Goal: Task Accomplishment & Management: Manage account settings

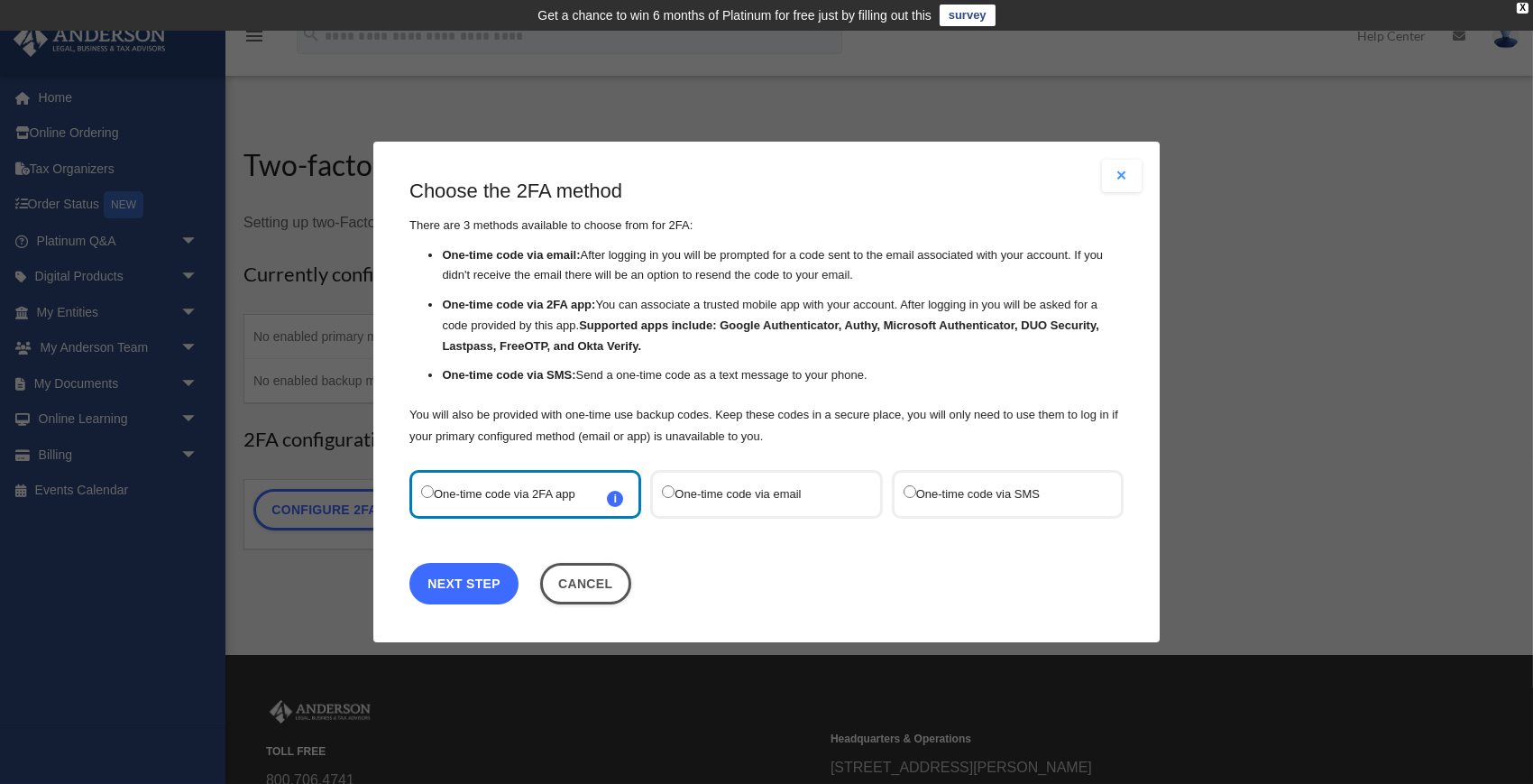
click at [473, 591] on link "Next Step" at bounding box center [464, 583] width 109 height 42
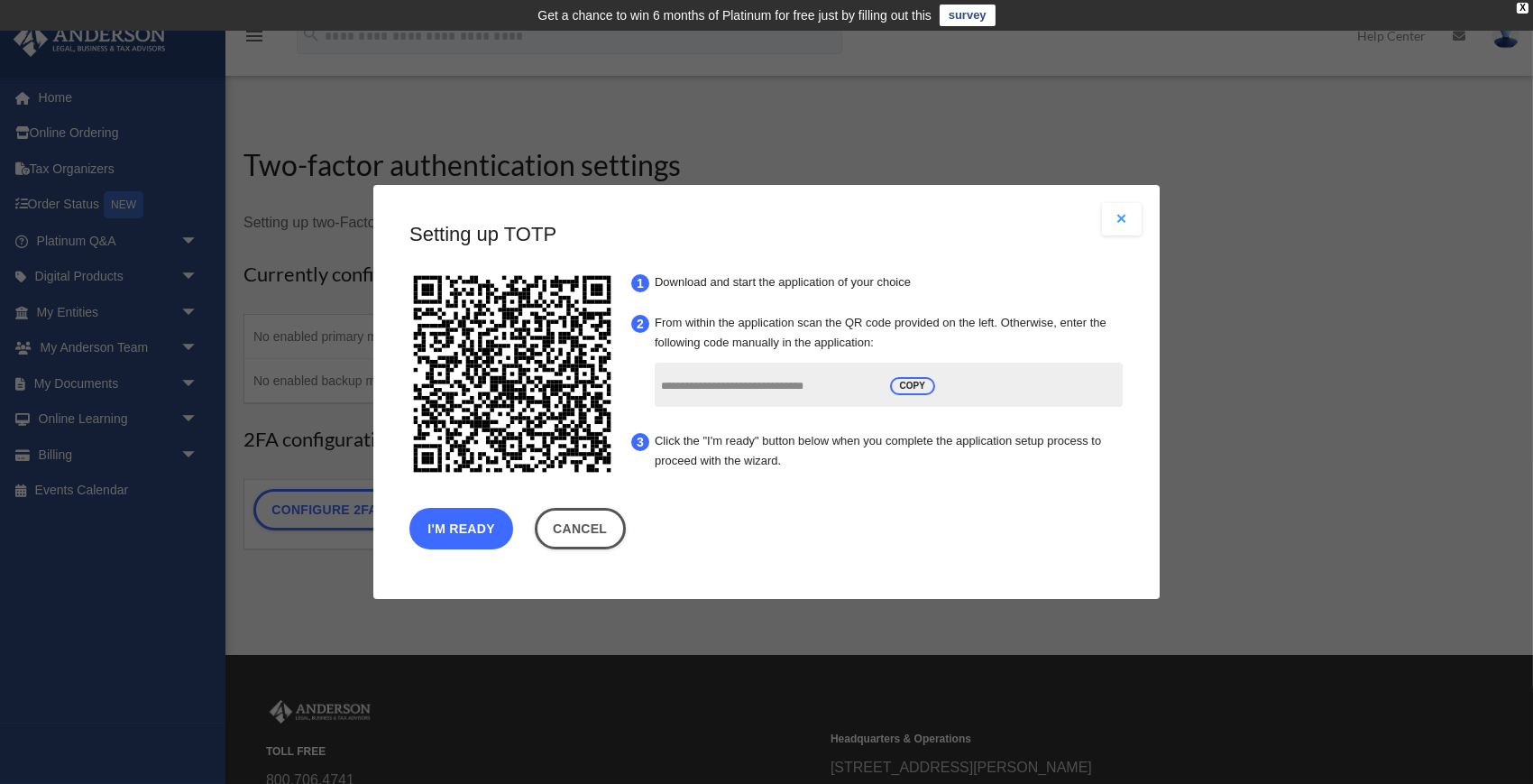
click at [476, 529] on button "I'm Ready" at bounding box center [461, 528] width 104 height 42
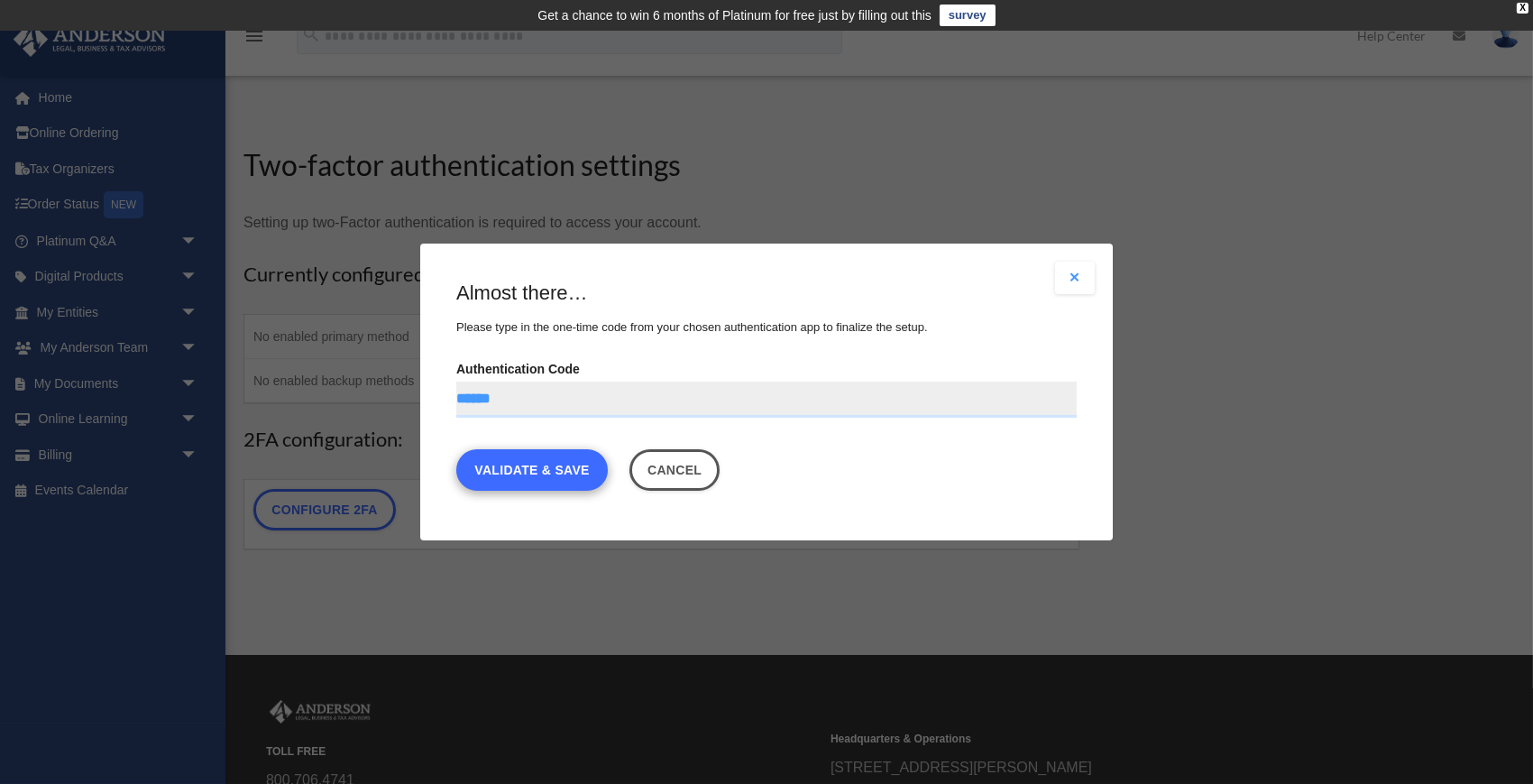
type input "******"
click at [530, 476] on link "Validate & Save" at bounding box center [532, 469] width 152 height 42
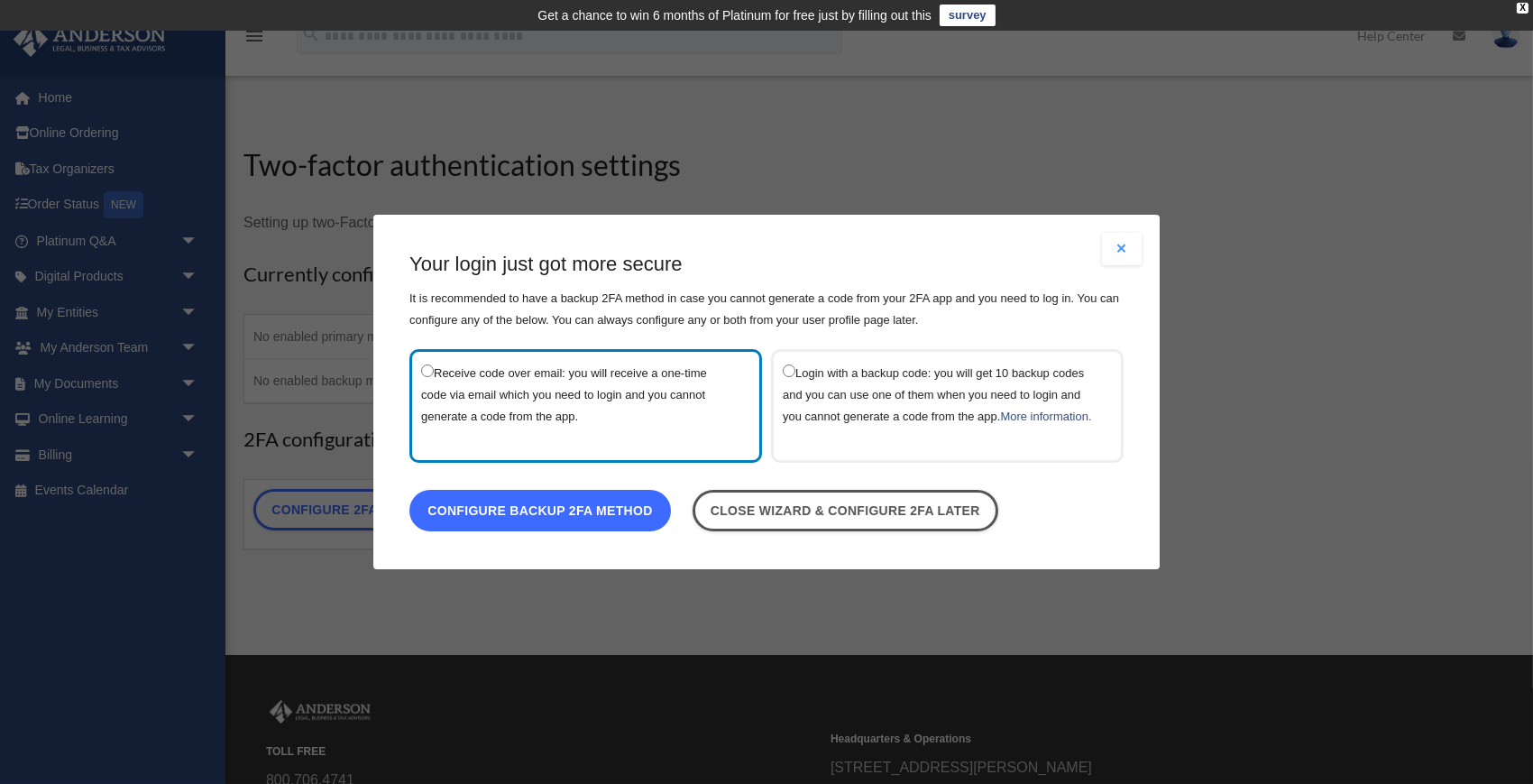
click at [656, 529] on link "Configure backup 2FA method" at bounding box center [540, 510] width 262 height 42
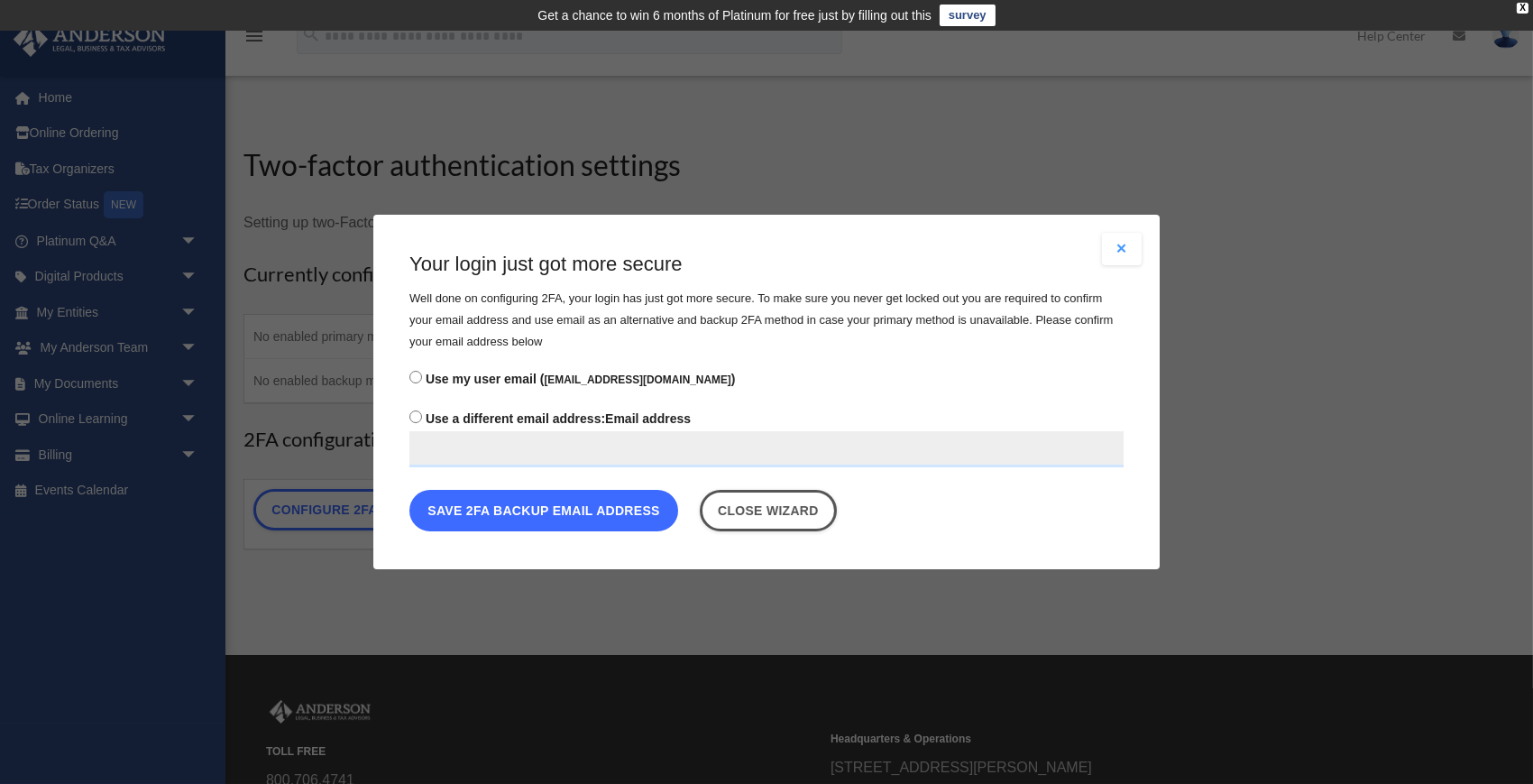
click at [609, 520] on button "Save 2FA backup email address" at bounding box center [543, 510] width 268 height 42
click at [604, 385] on small "[EMAIL_ADDRESS][DOMAIN_NAME]" at bounding box center [637, 380] width 187 height 13
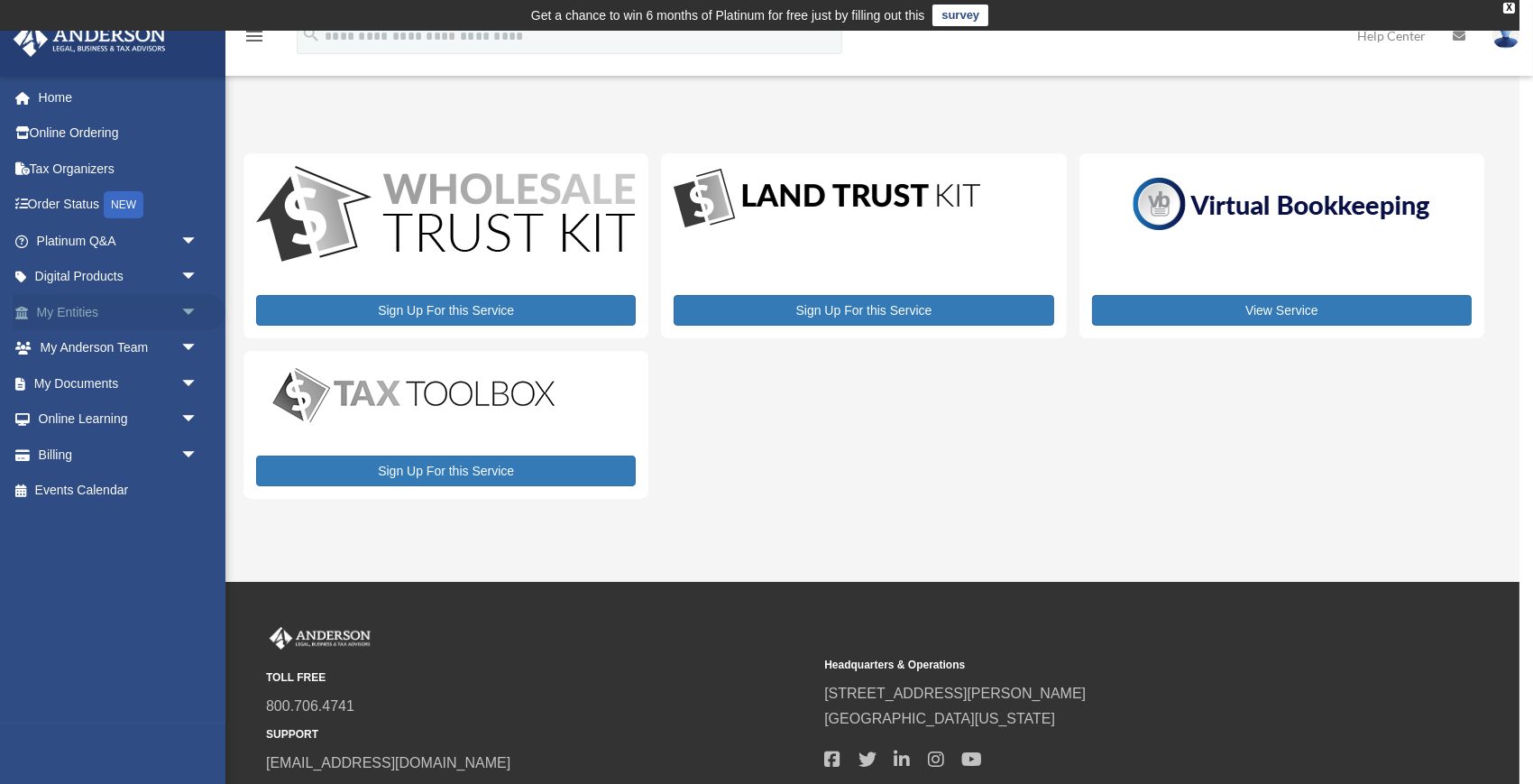
click at [190, 310] on span "arrow_drop_down" at bounding box center [198, 313] width 36 height 37
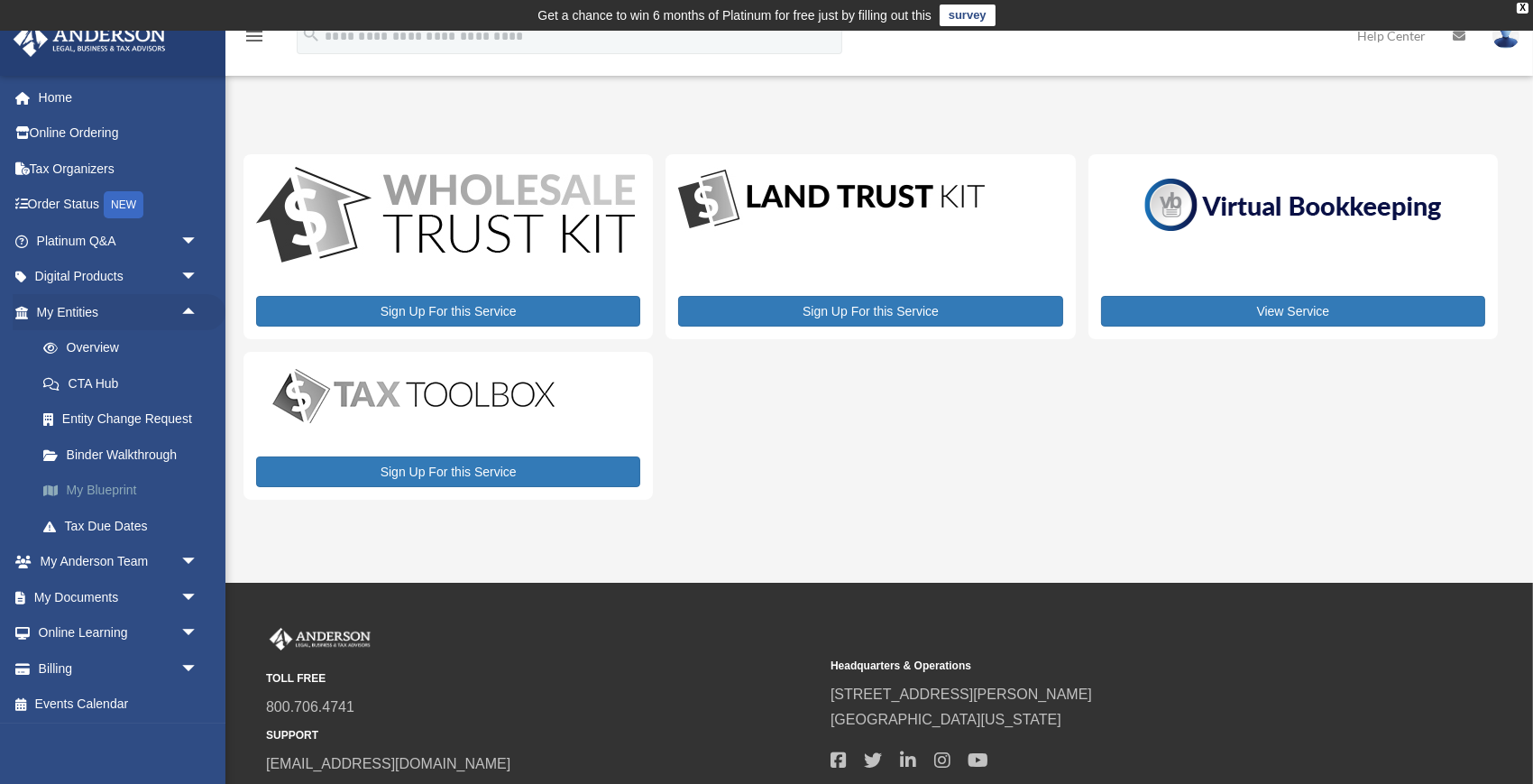
click at [120, 491] on link "My Blueprint" at bounding box center [125, 490] width 200 height 36
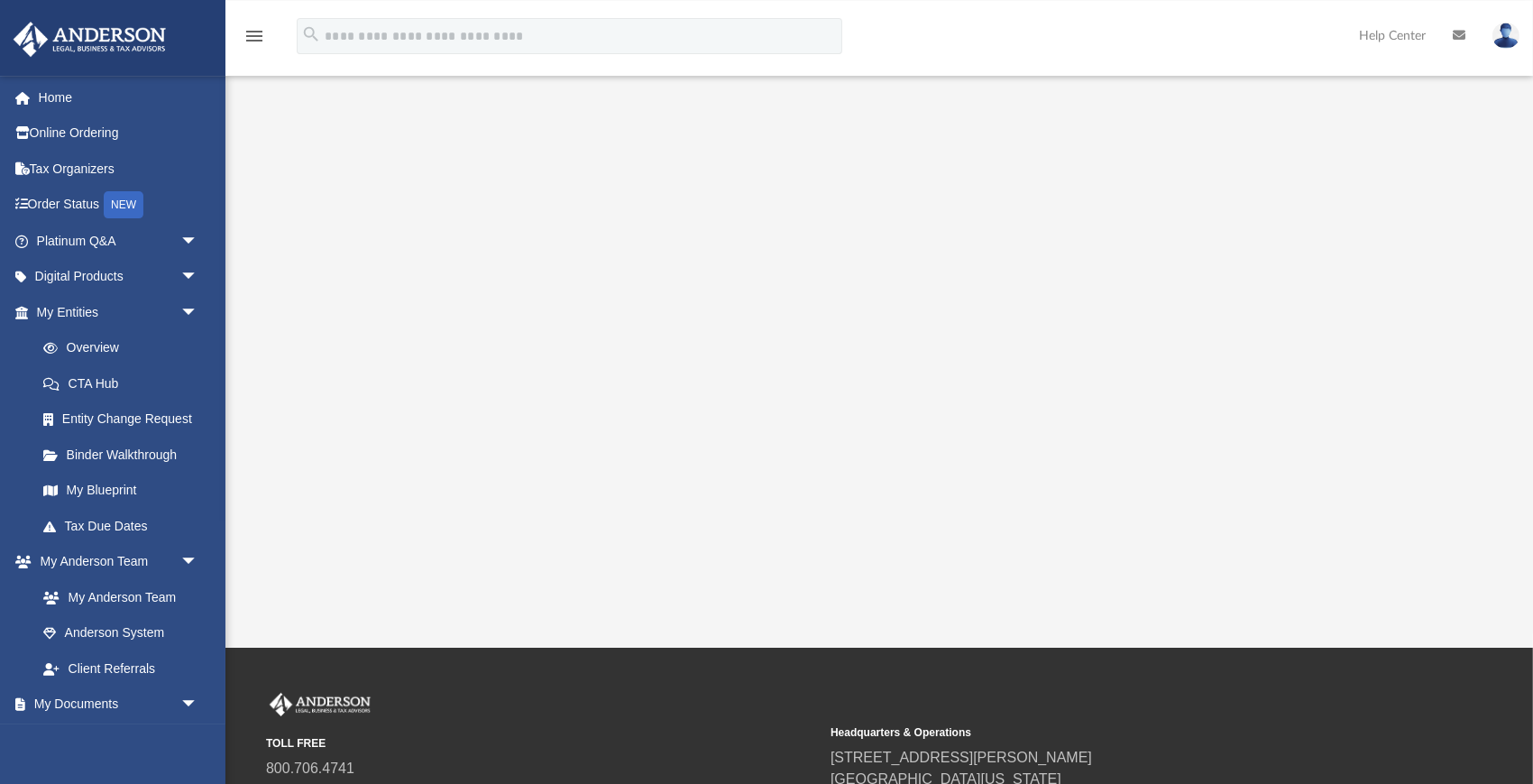
scroll to position [288, 0]
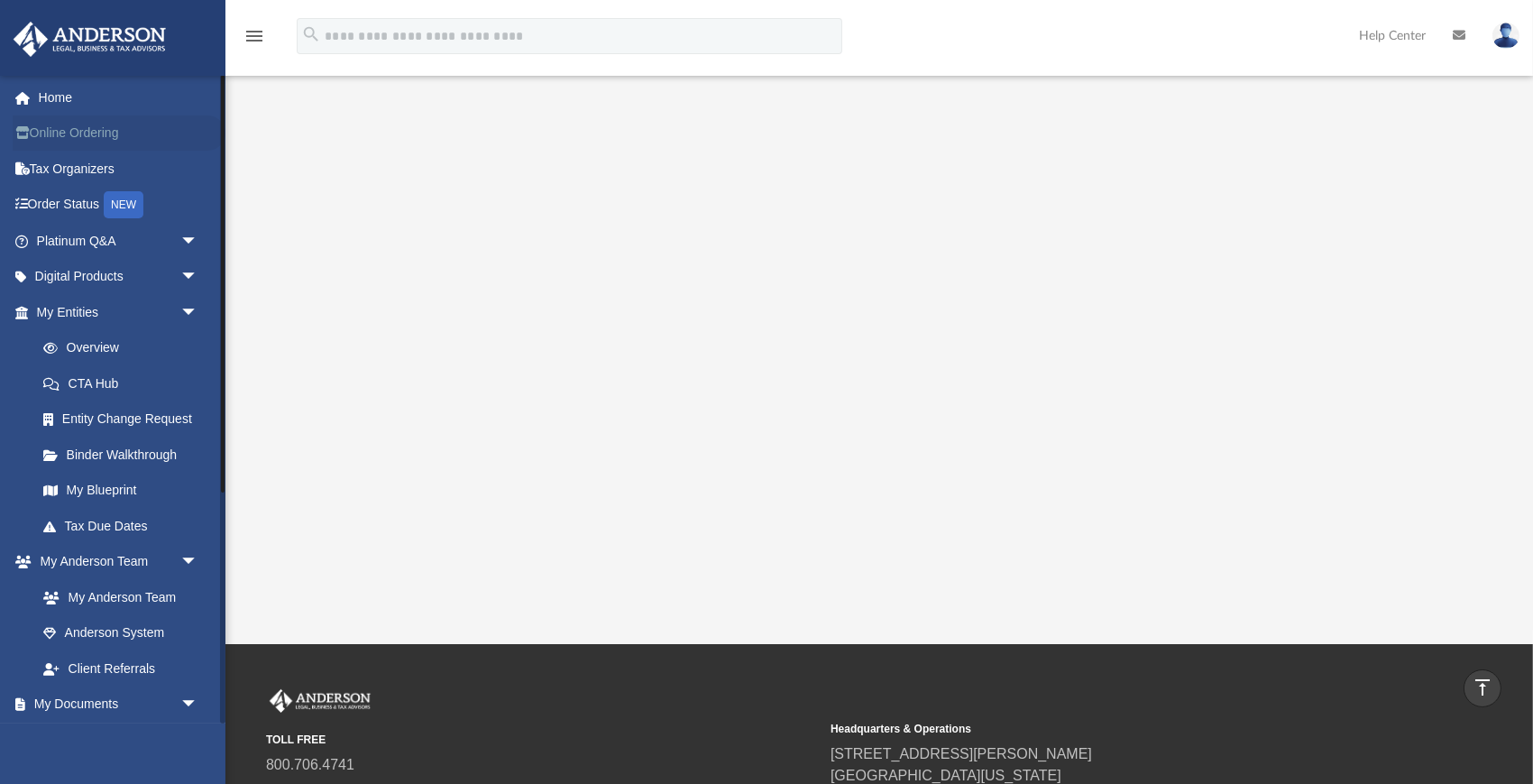
click at [108, 135] on link "Online Ordering" at bounding box center [119, 133] width 213 height 36
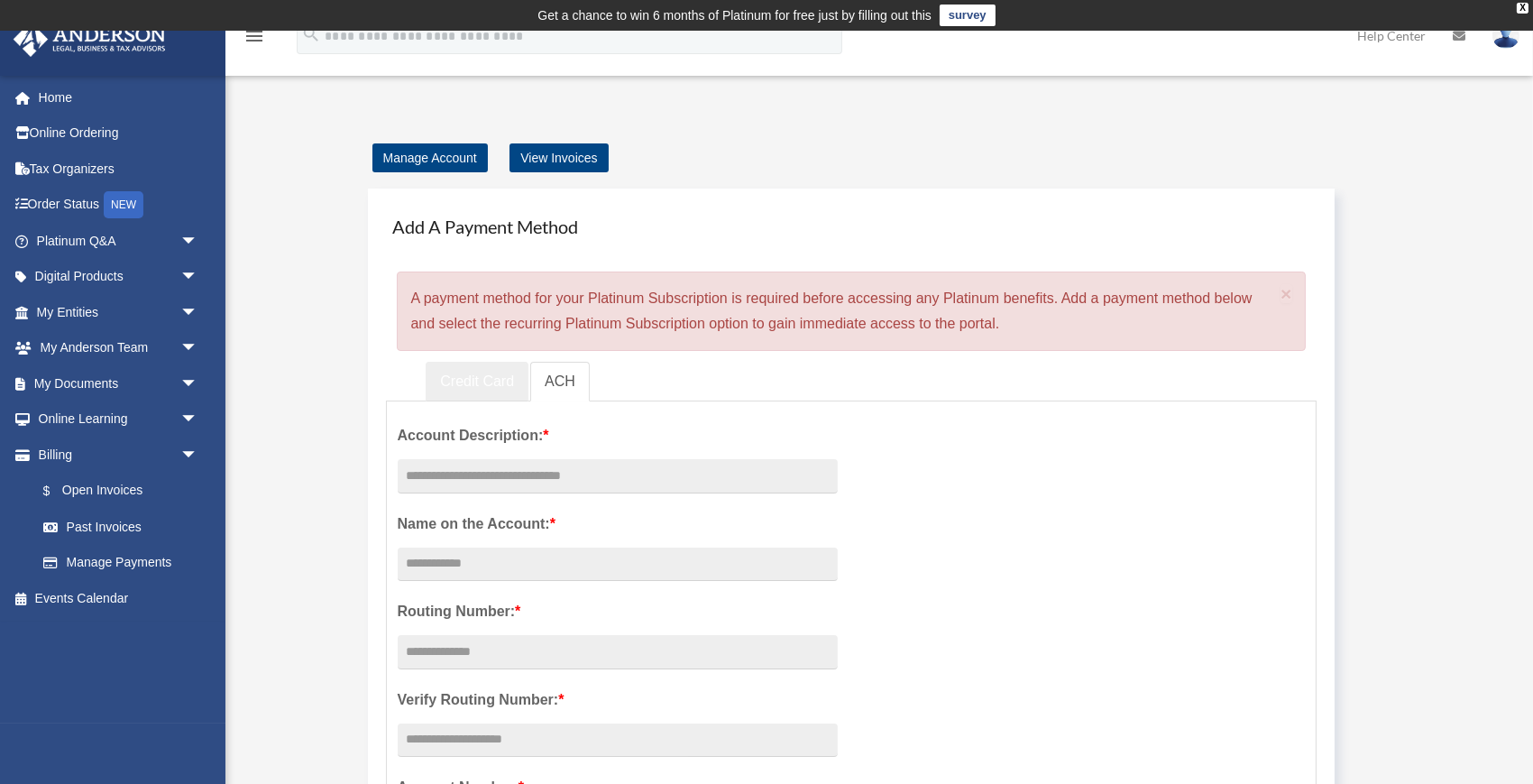
click at [458, 384] on link "Credit Card" at bounding box center [477, 382] width 103 height 41
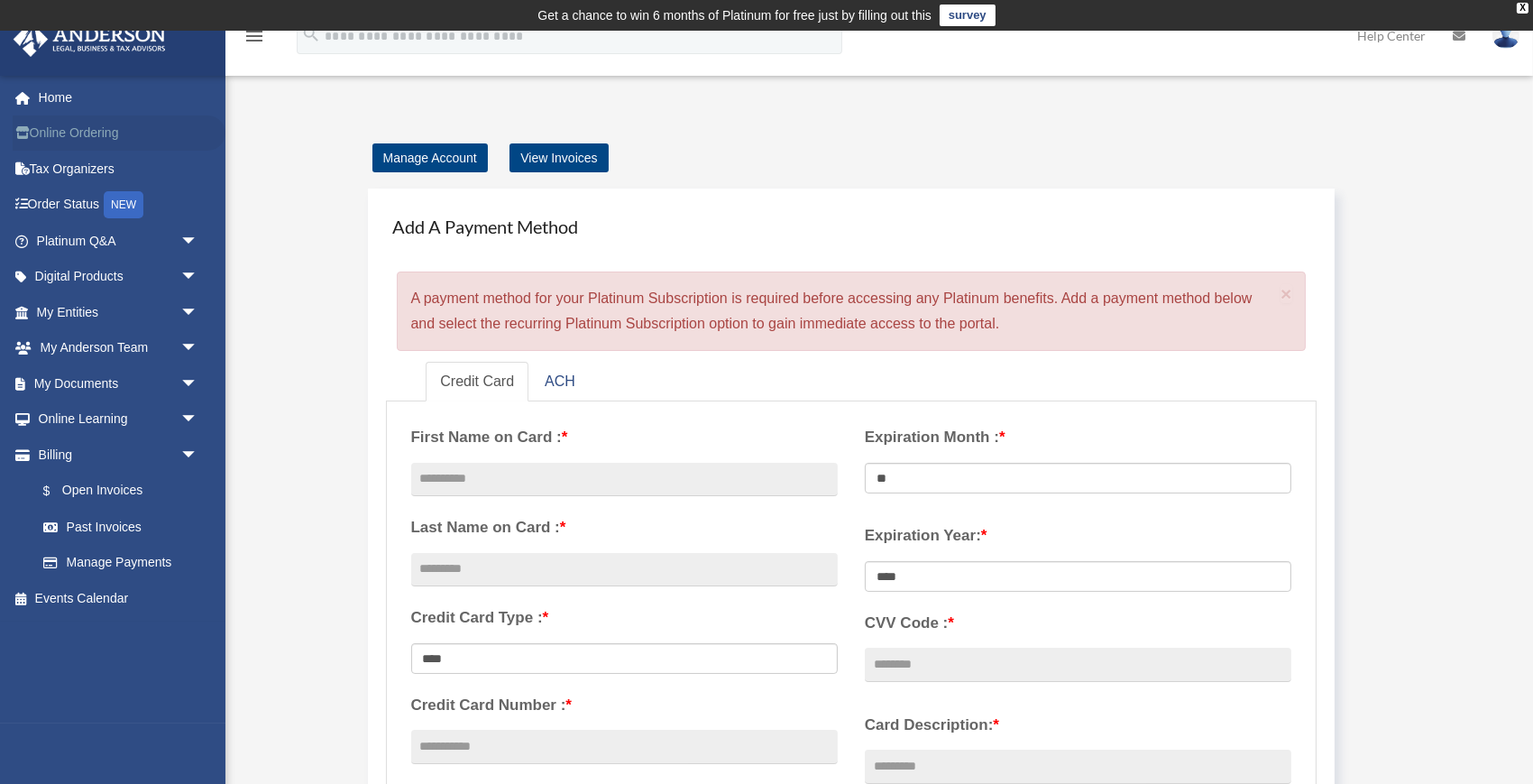
click at [102, 140] on link "Online Ordering" at bounding box center [119, 133] width 213 height 36
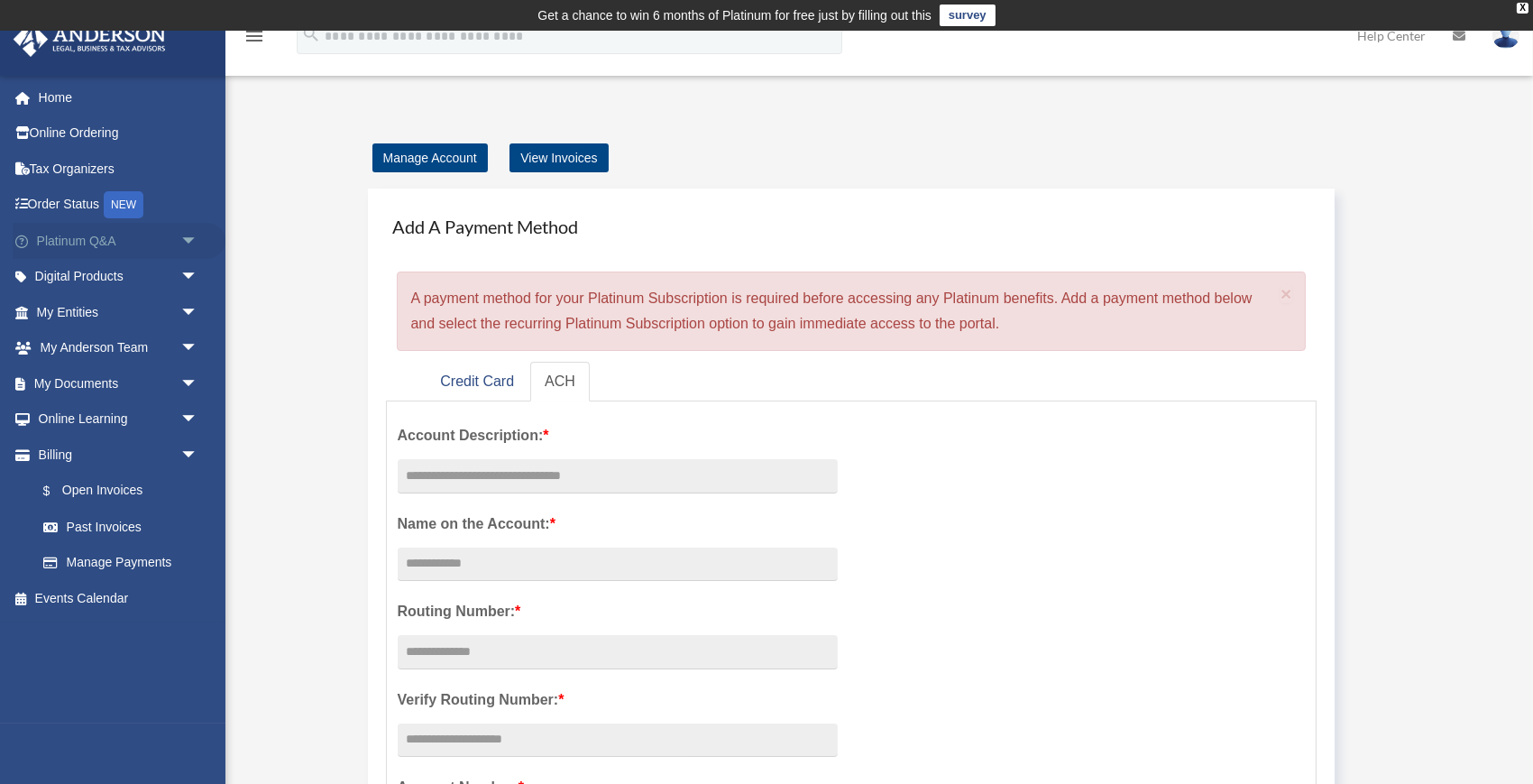
click at [197, 237] on span "arrow_drop_down" at bounding box center [198, 242] width 36 height 37
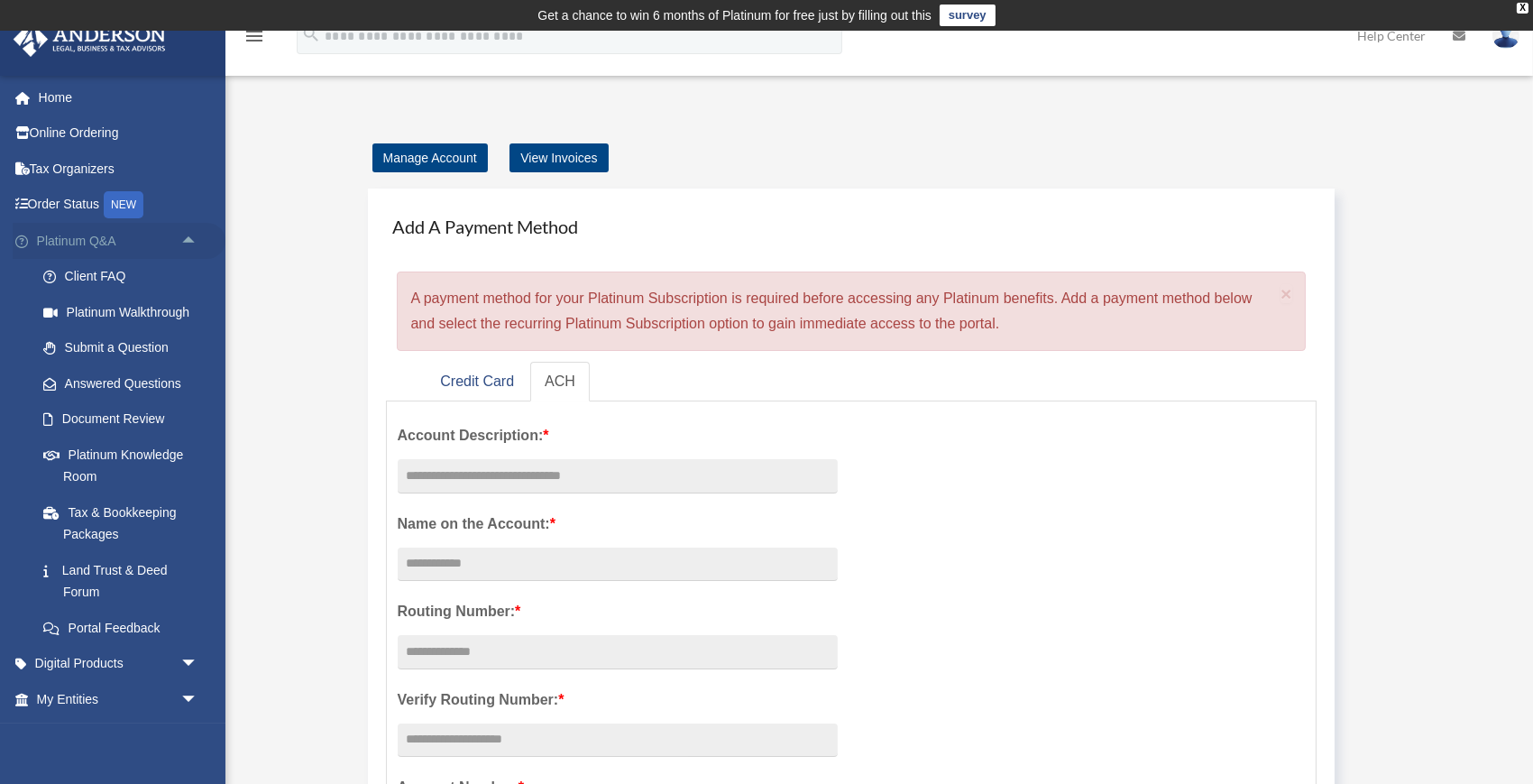
click at [197, 237] on span "arrow_drop_up" at bounding box center [198, 242] width 36 height 37
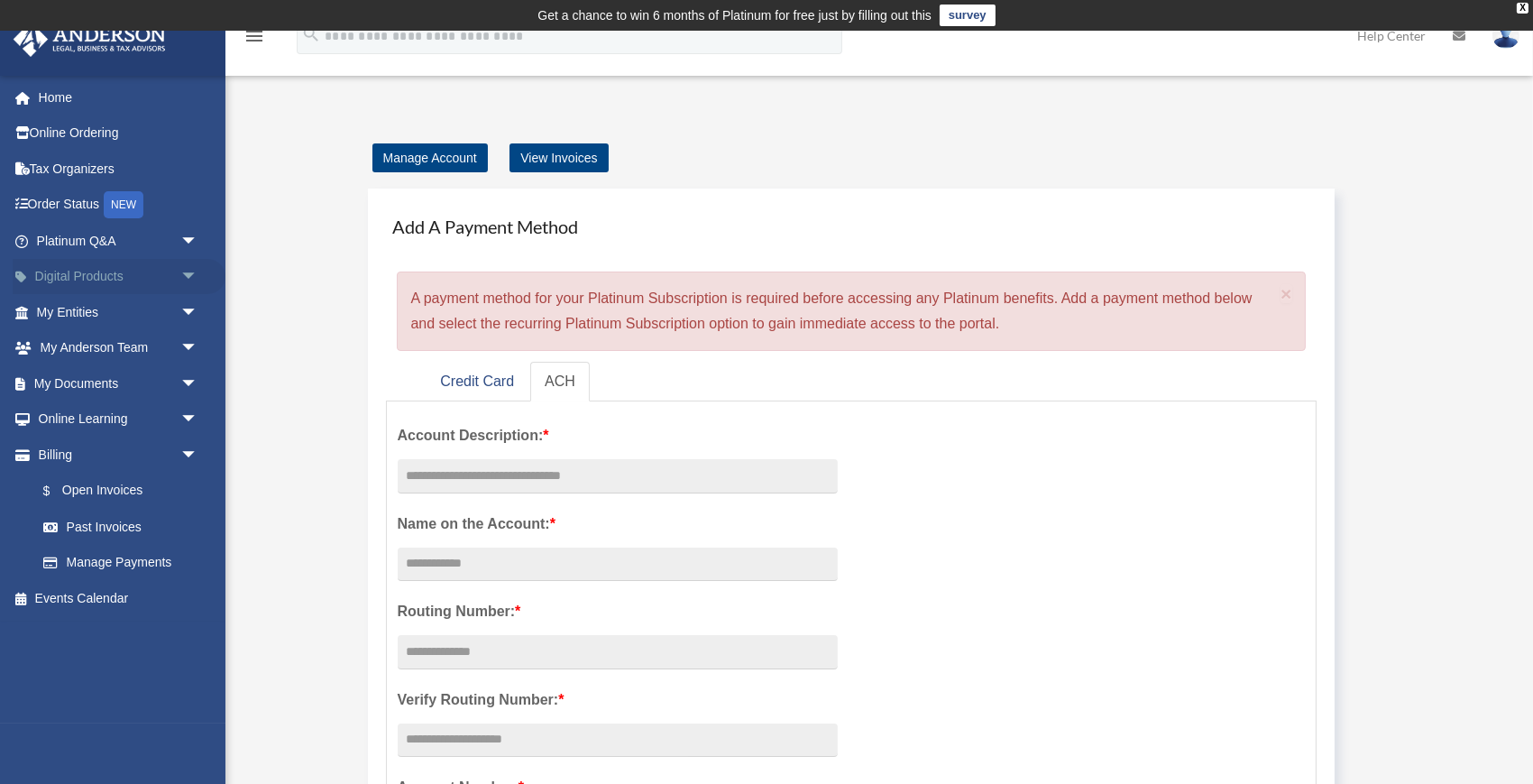
click at [187, 273] on span "arrow_drop_down" at bounding box center [198, 278] width 36 height 37
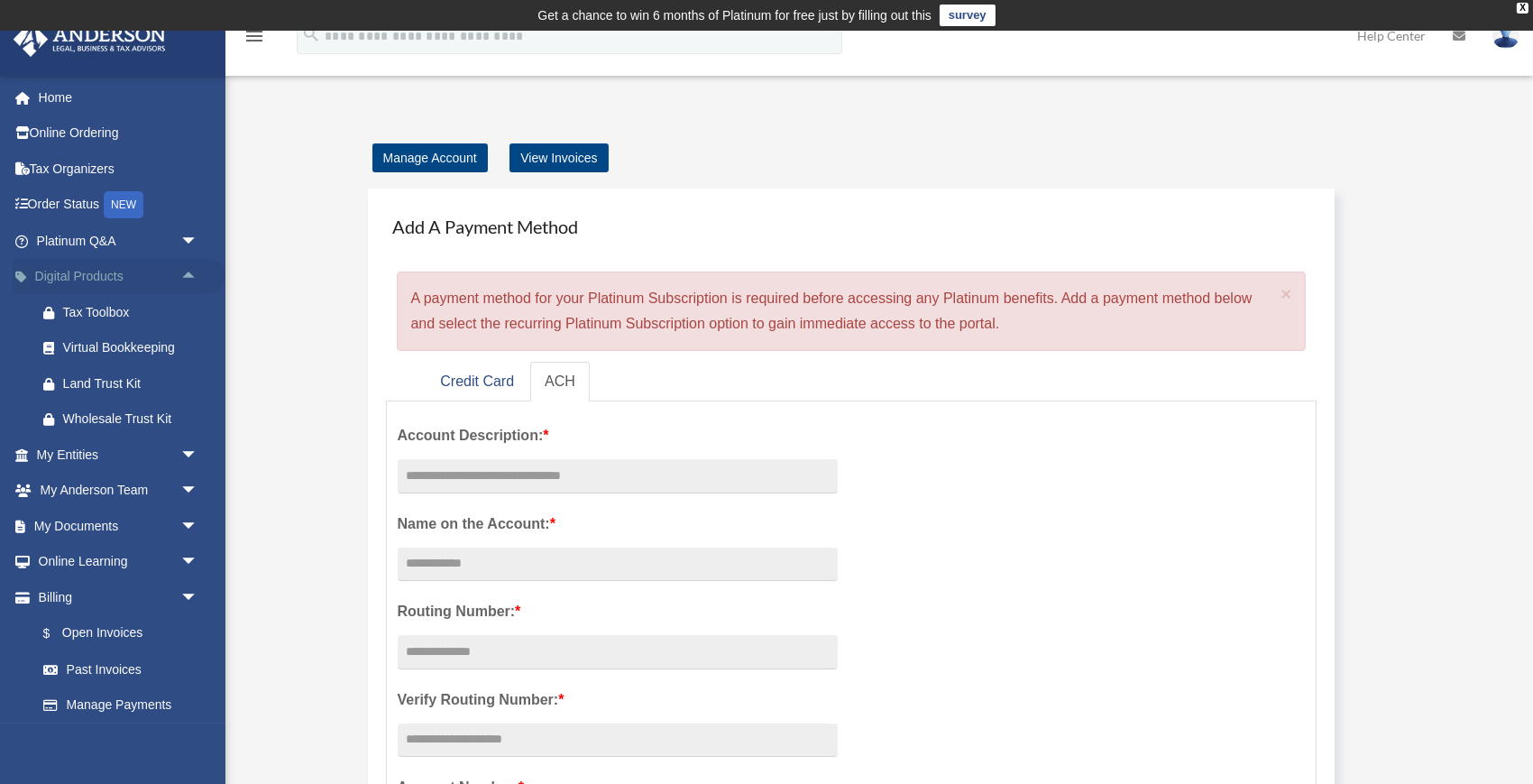
click at [187, 272] on span "arrow_drop_up" at bounding box center [198, 278] width 36 height 37
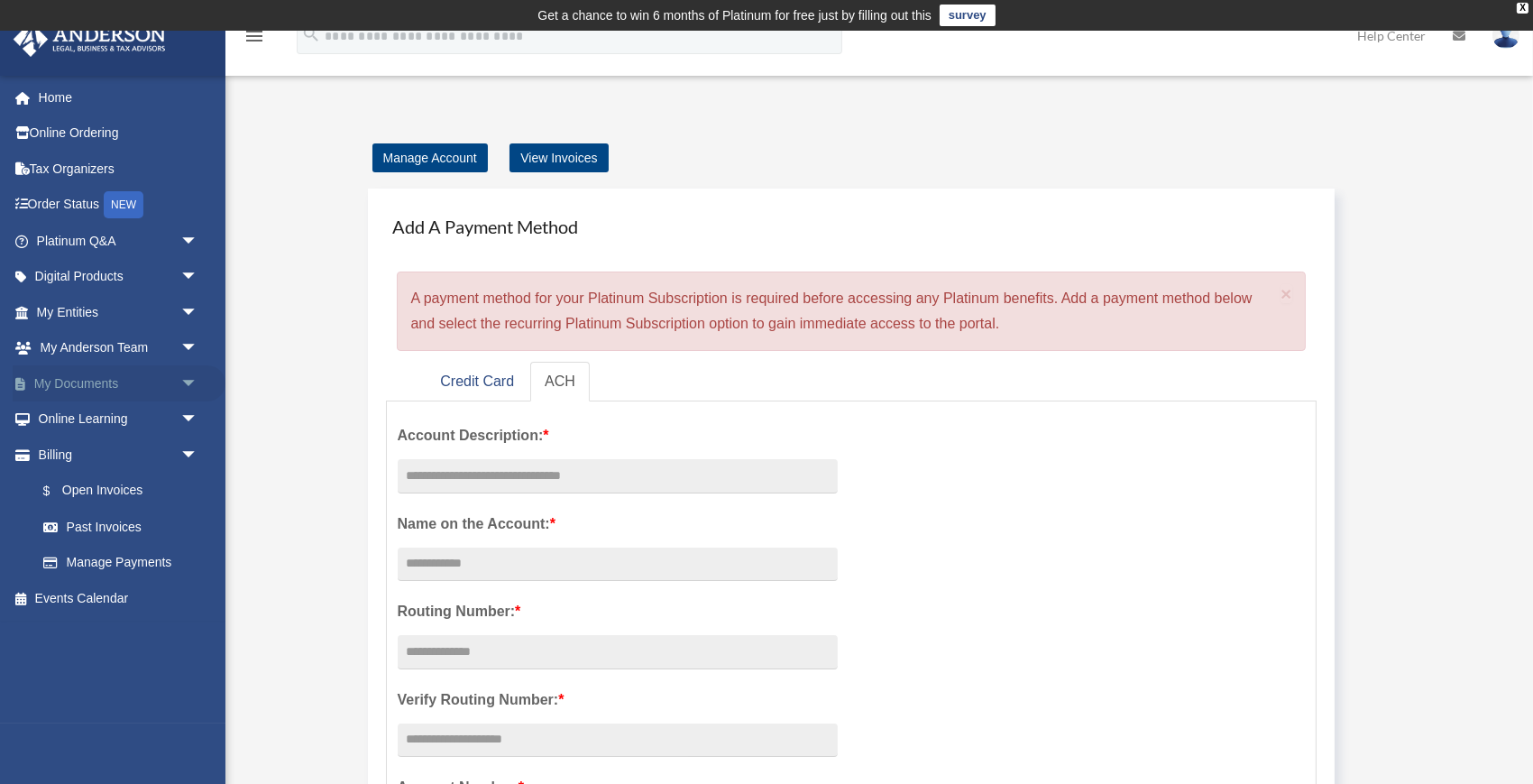
click at [193, 381] on span "arrow_drop_down" at bounding box center [198, 384] width 36 height 37
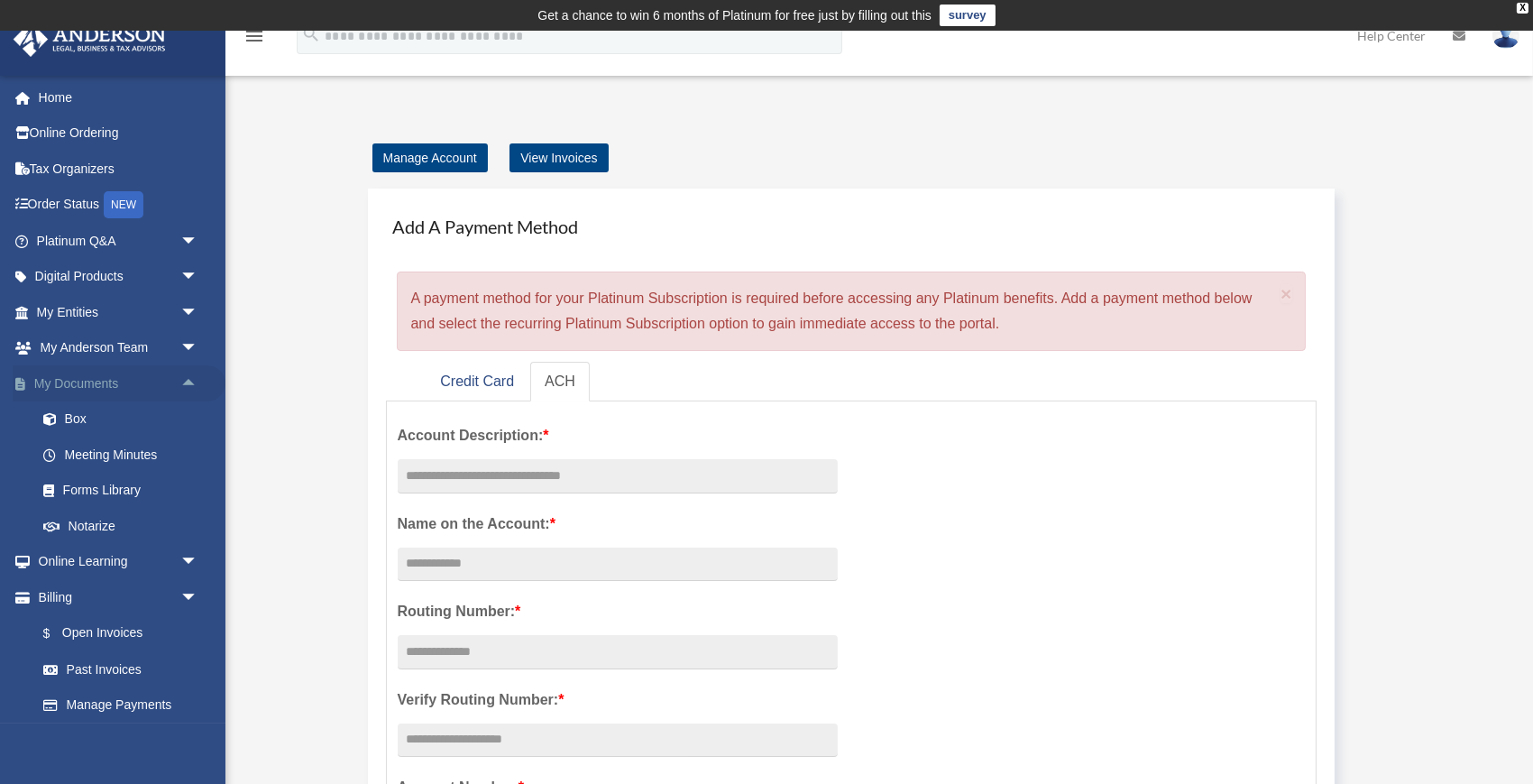
click at [193, 381] on span "arrow_drop_up" at bounding box center [198, 384] width 36 height 37
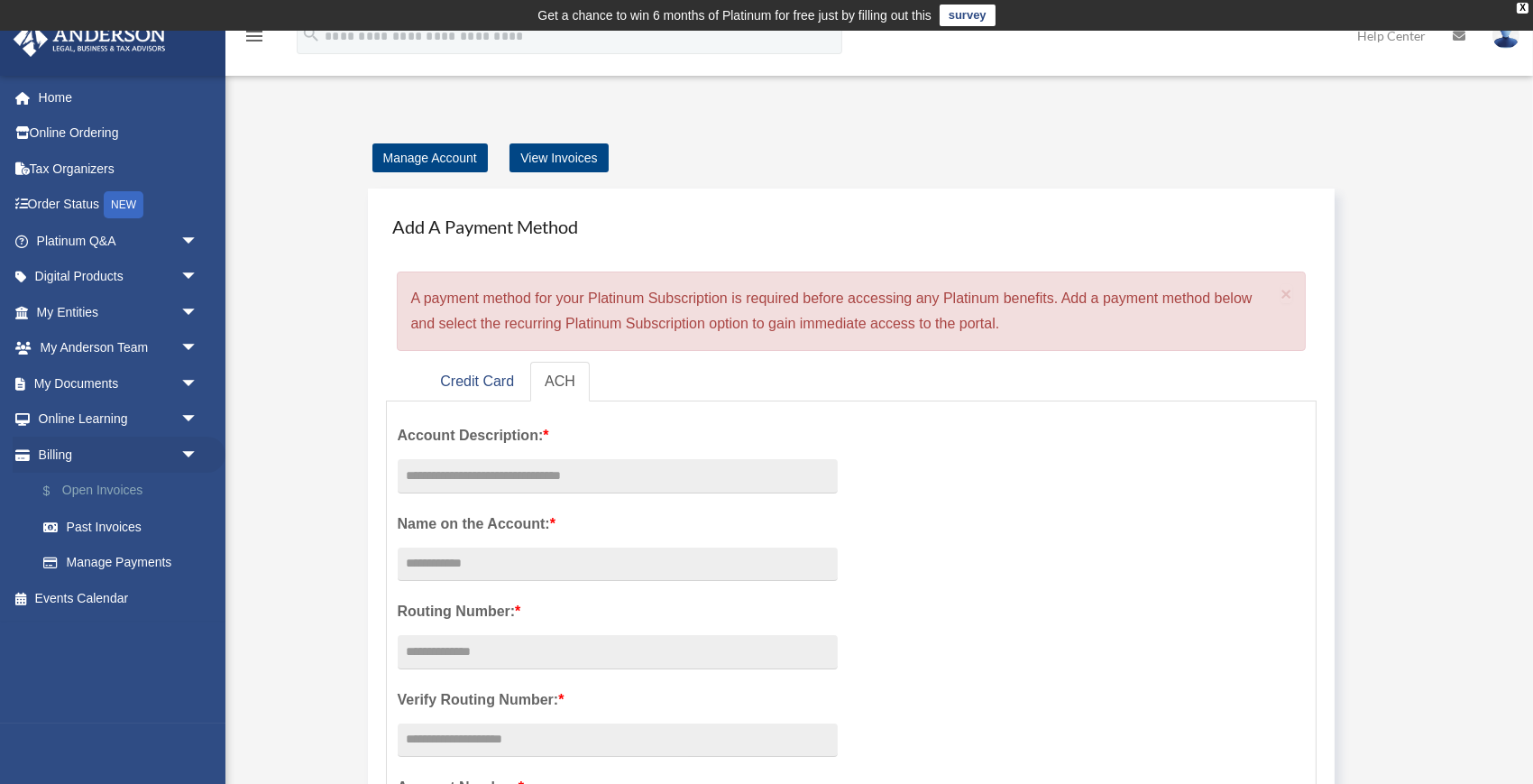
click at [128, 484] on link "$ Open Invoices" at bounding box center [125, 491] width 200 height 37
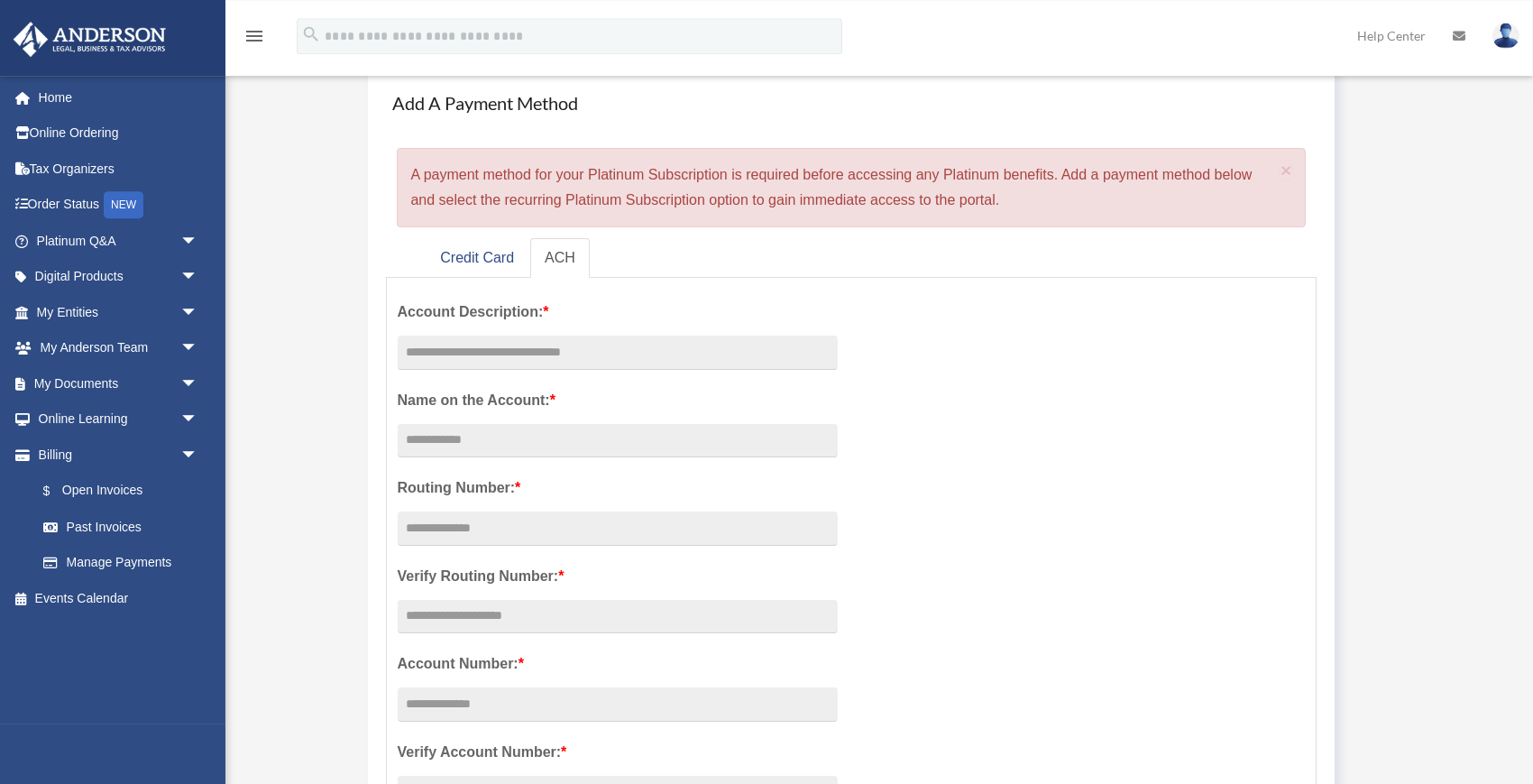
scroll to position [193, 0]
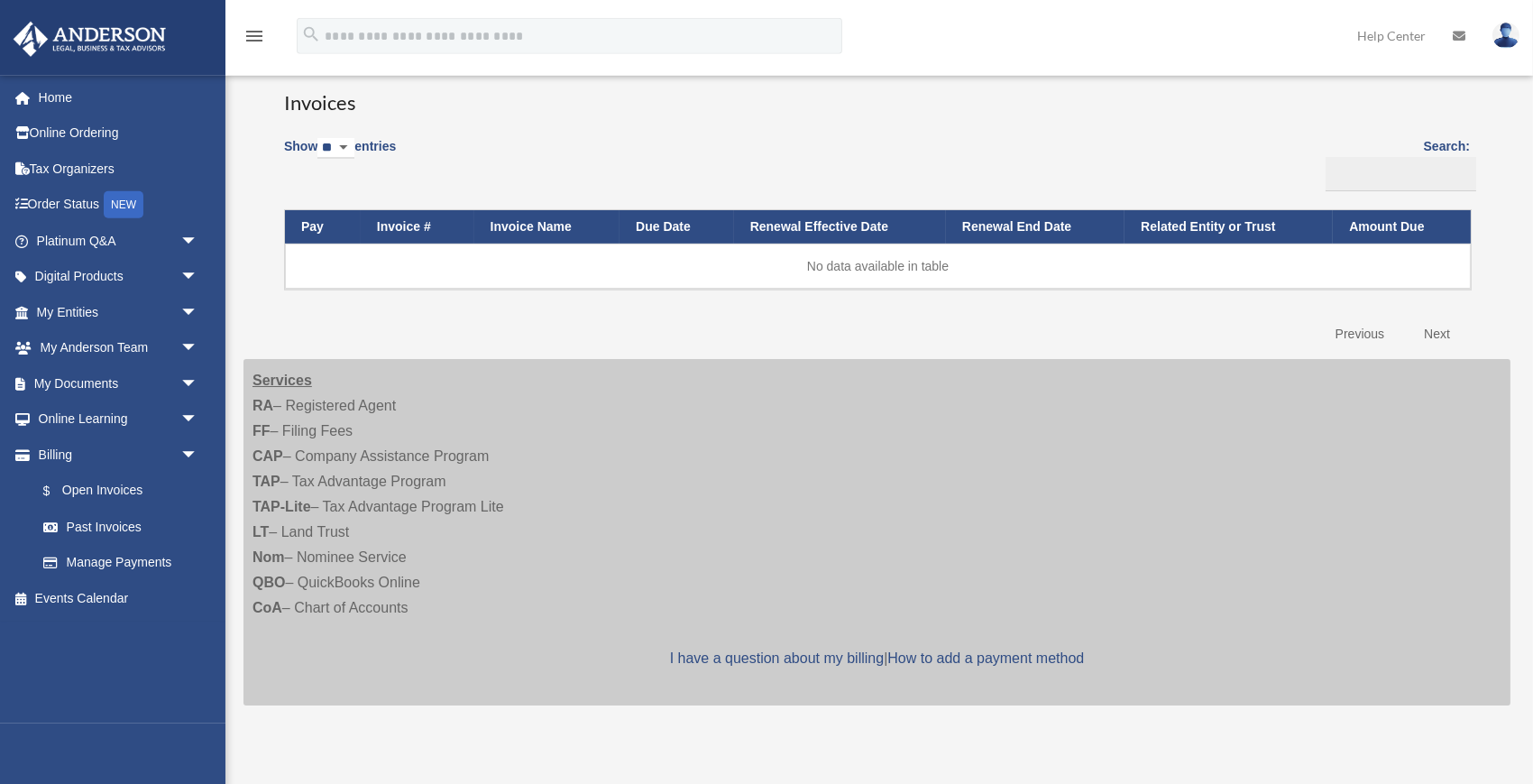
scroll to position [193, 0]
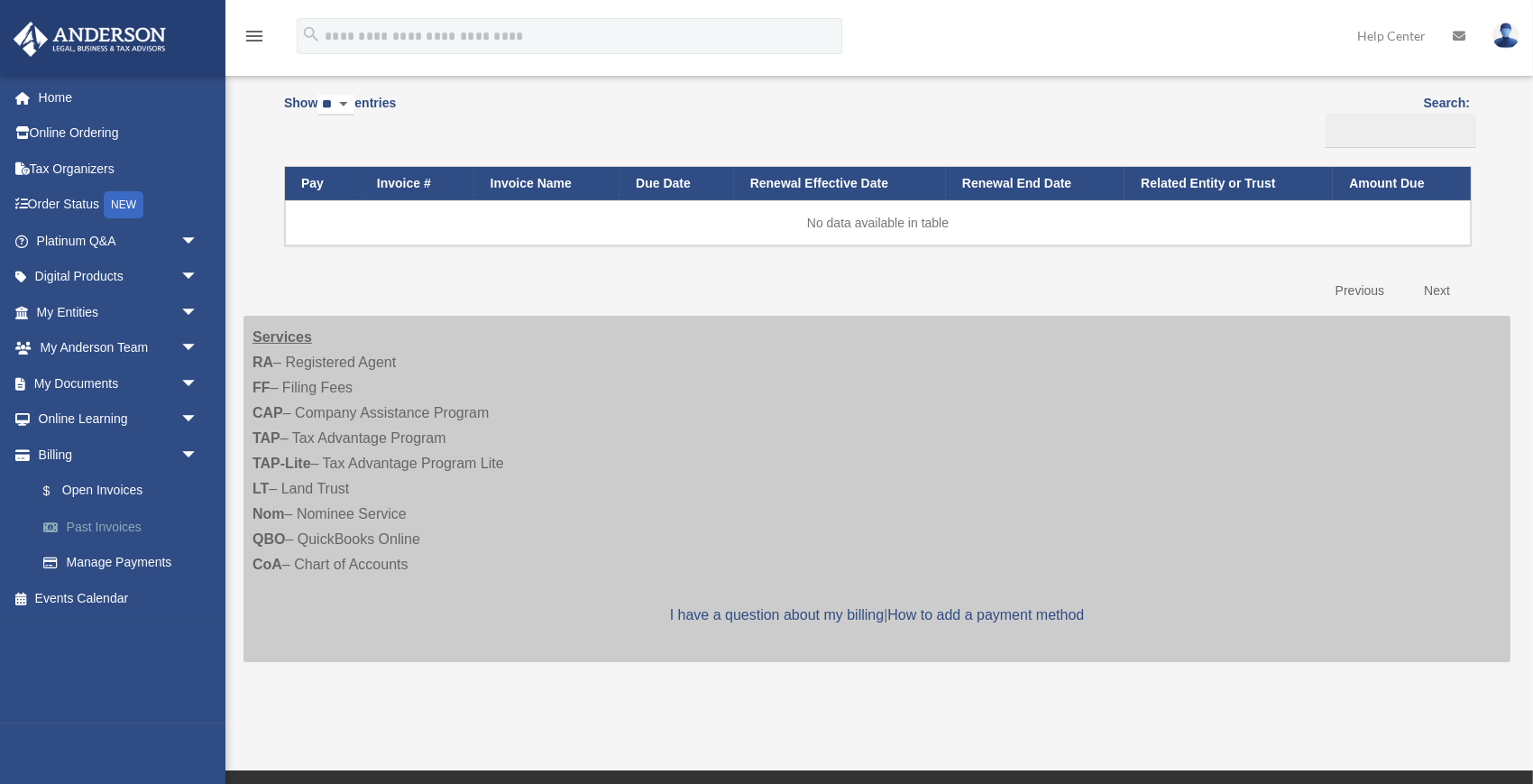
click at [133, 526] on link "Past Invoices" at bounding box center [125, 526] width 200 height 36
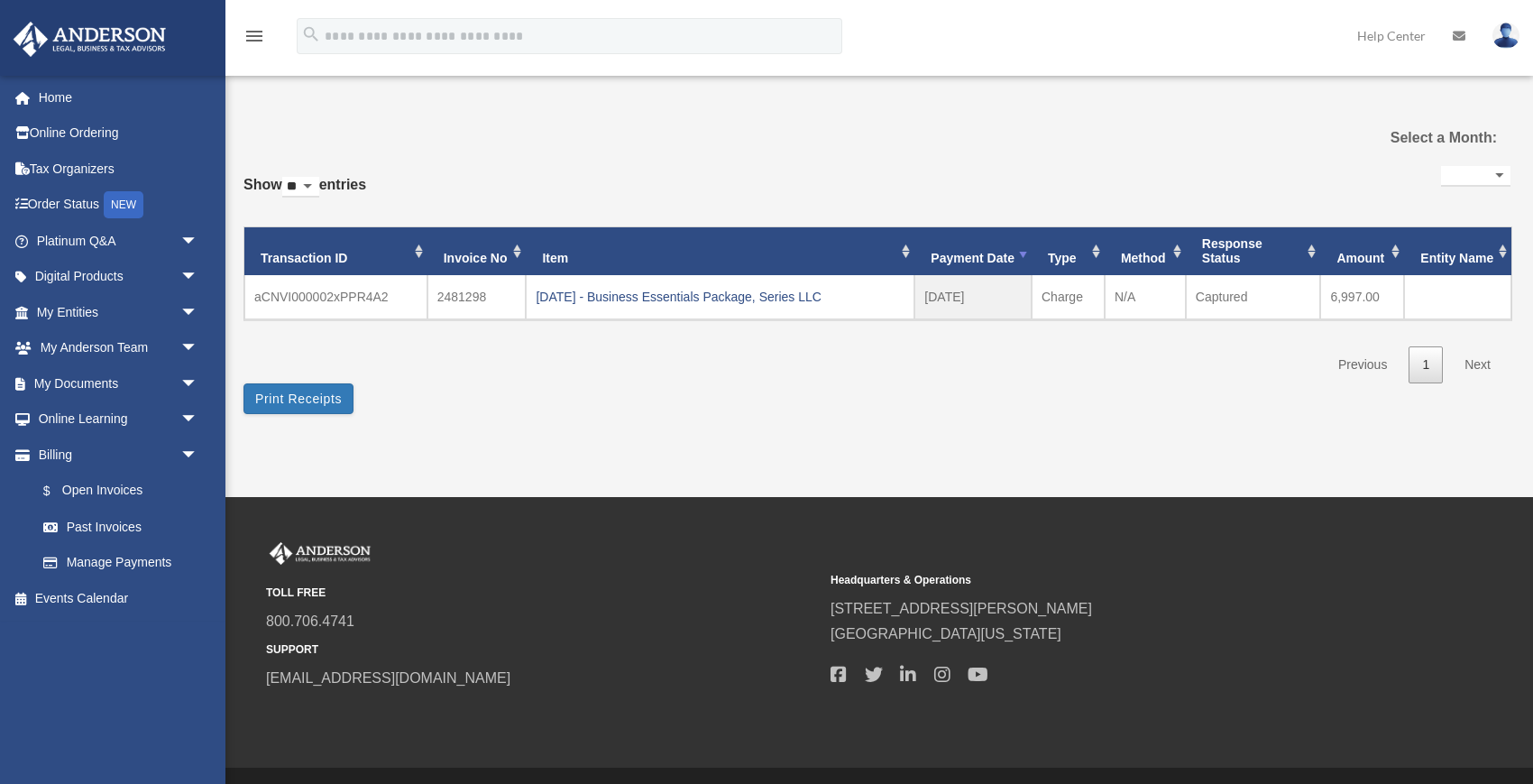
select select
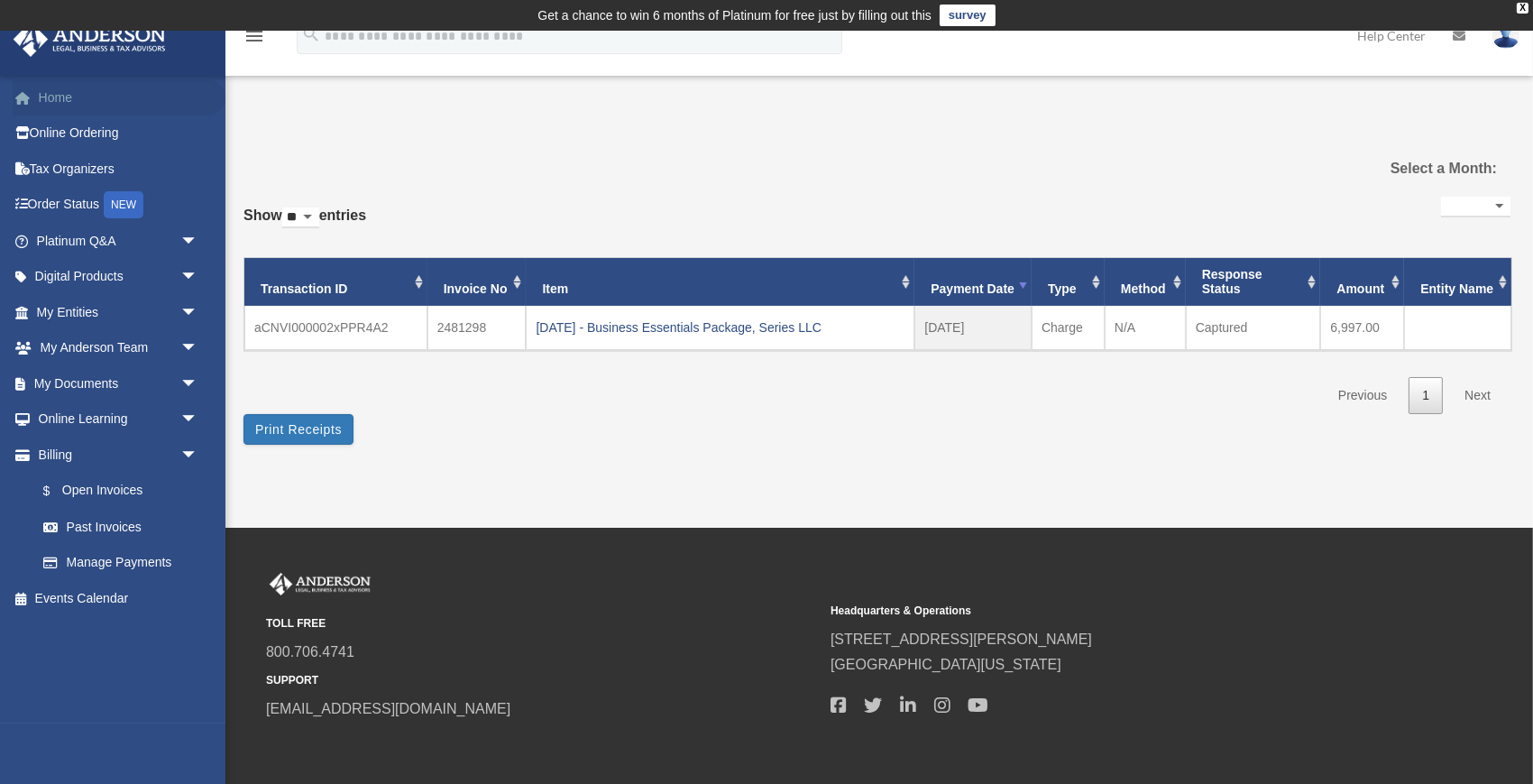
click at [61, 100] on link "Home" at bounding box center [119, 97] width 213 height 36
